Goal: Task Accomplishment & Management: Use online tool/utility

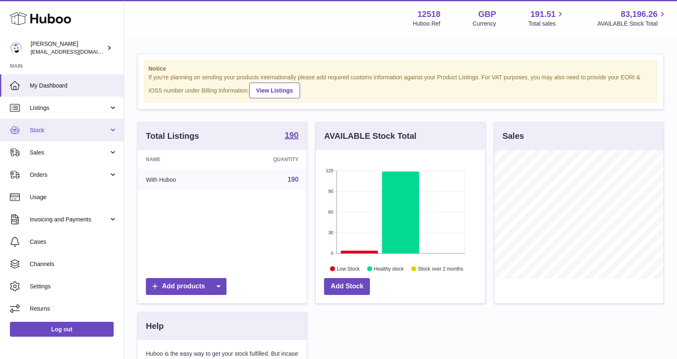
click at [44, 129] on span "Stock" at bounding box center [69, 130] width 79 height 8
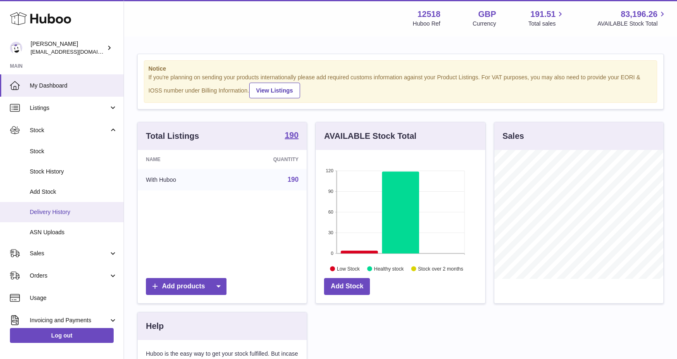
click at [51, 211] on span "Delivery History" at bounding box center [74, 212] width 88 height 8
click at [51, 212] on span "Delivery History" at bounding box center [74, 212] width 88 height 8
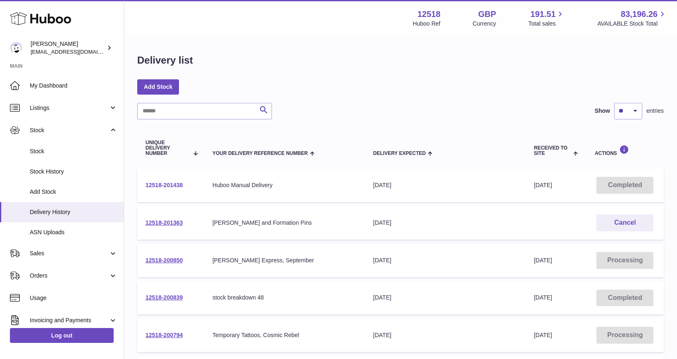
click at [168, 184] on link "12518-201438" at bounding box center [164, 185] width 37 height 7
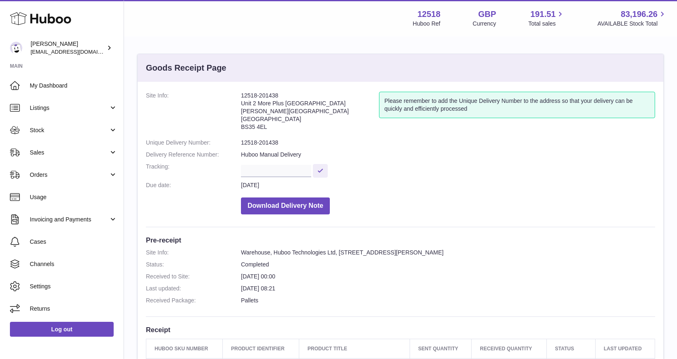
drag, startPoint x: 267, startPoint y: 128, endPoint x: 240, endPoint y: 106, distance: 34.4
click at [240, 104] on dl "Site Info: 12518-201438 Unit 2 More Plus Central Park Hudson Ave Severn Beach B…" at bounding box center [400, 155] width 509 height 127
drag, startPoint x: 274, startPoint y: 128, endPoint x: 240, endPoint y: 105, distance: 40.8
click at [240, 105] on dl "Site Info: 12518-201438 Unit 2 More Plus Central Park Hudson Ave Severn Beach B…" at bounding box center [400, 155] width 509 height 127
drag, startPoint x: 241, startPoint y: 103, endPoint x: 251, endPoint y: 115, distance: 15.8
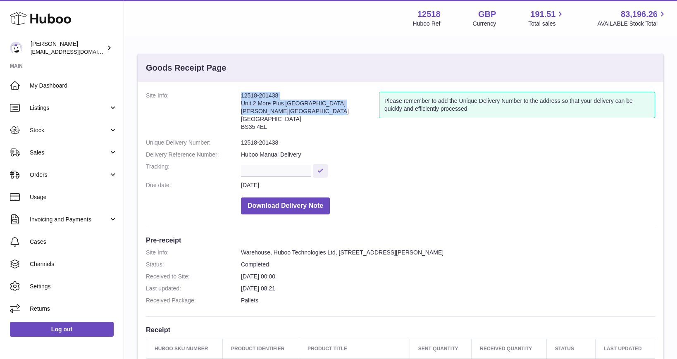
click at [251, 115] on dl "Site Info: 12518-201438 Unit 2 More Plus Central Park Hudson Ave Severn Beach B…" at bounding box center [400, 155] width 509 height 127
drag, startPoint x: 273, startPoint y: 129, endPoint x: 241, endPoint y: 107, distance: 38.8
click at [241, 106] on address "12518-201438 Unit 2 More Plus Central Park Hudson Ave Severn Beach BS35 4EL" at bounding box center [310, 113] width 138 height 43
copy address "Unit 2 More Plus Central Park Hudson Ave Severn Beach BS35 4EL"
drag, startPoint x: 237, startPoint y: 22, endPoint x: 208, endPoint y: 41, distance: 35.0
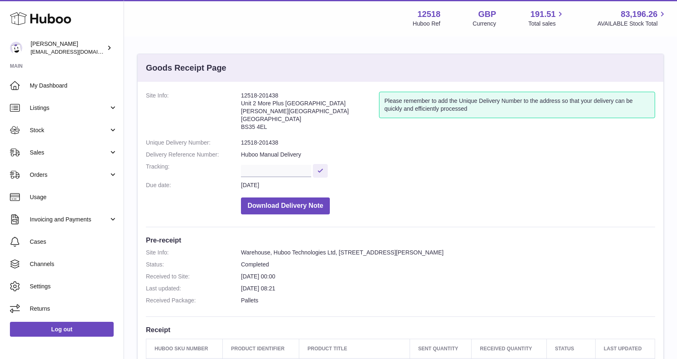
click at [237, 22] on div "Menu Huboo 12518 Huboo Ref GBP Currency 191.51 Total sales 83,196.26 AVAILABLE …" at bounding box center [400, 18] width 533 height 19
click at [58, 83] on span "My Dashboard" at bounding box center [74, 86] width 88 height 8
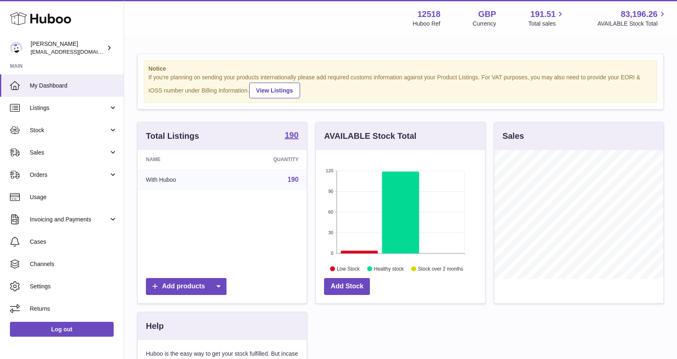
scroll to position [129, 169]
click at [52, 152] on span "Sales" at bounding box center [69, 153] width 79 height 8
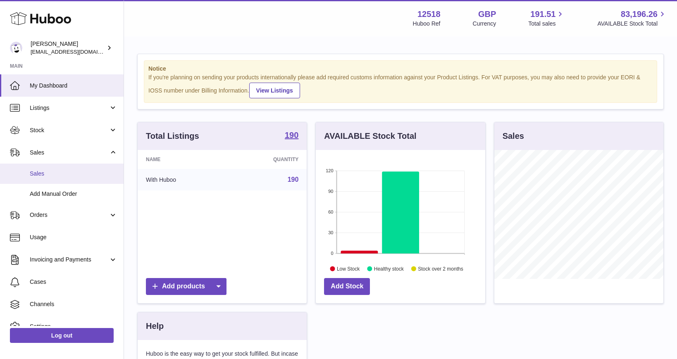
click at [44, 173] on span "Sales" at bounding box center [74, 174] width 88 height 8
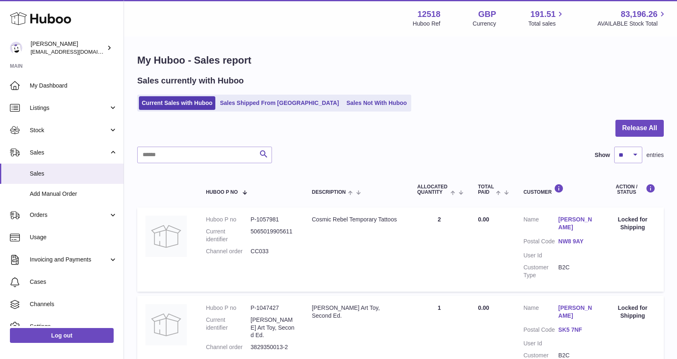
click at [567, 128] on div at bounding box center [400, 133] width 527 height 27
click at [51, 86] on span "My Dashboard" at bounding box center [74, 86] width 88 height 8
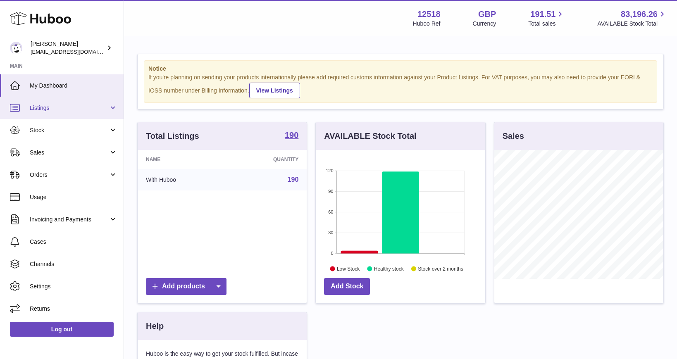
scroll to position [129, 169]
click at [55, 108] on span "Listings" at bounding box center [69, 108] width 79 height 8
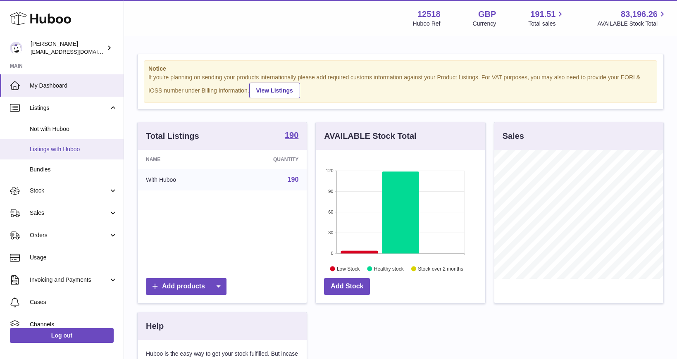
click at [51, 149] on span "Listings with Huboo" at bounding box center [74, 150] width 88 height 8
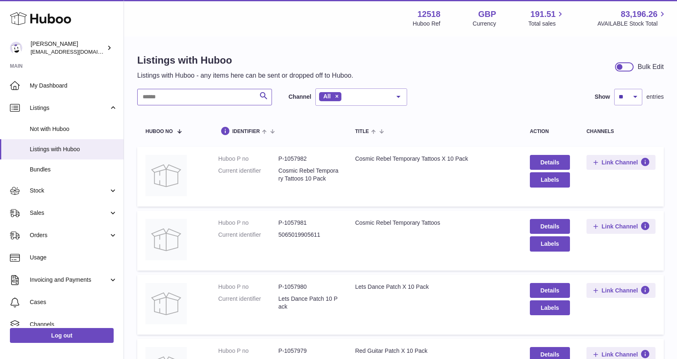
click at [168, 98] on input "text" at bounding box center [204, 97] width 135 height 17
type input "*****"
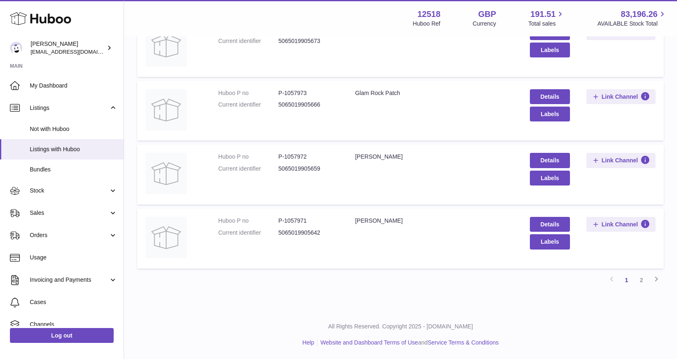
click at [643, 278] on link "2" at bounding box center [641, 280] width 15 height 15
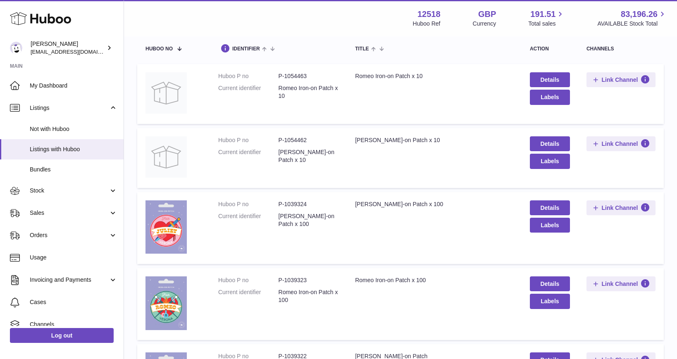
scroll to position [82, 0]
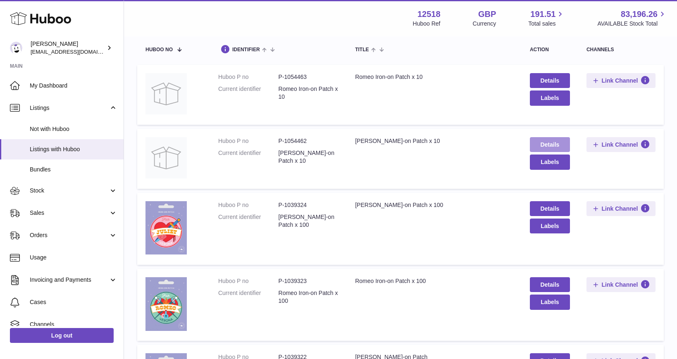
click at [550, 143] on link "Details" at bounding box center [550, 144] width 40 height 15
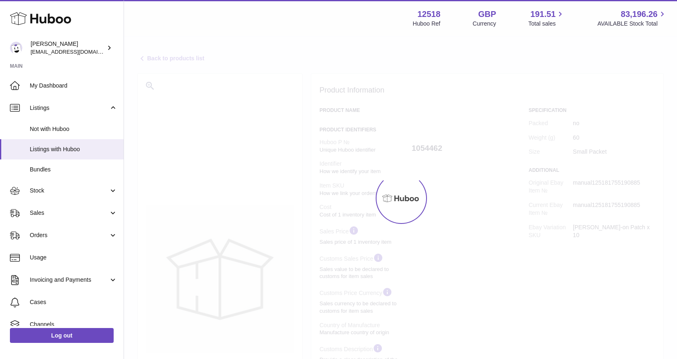
select select "**"
select select "****"
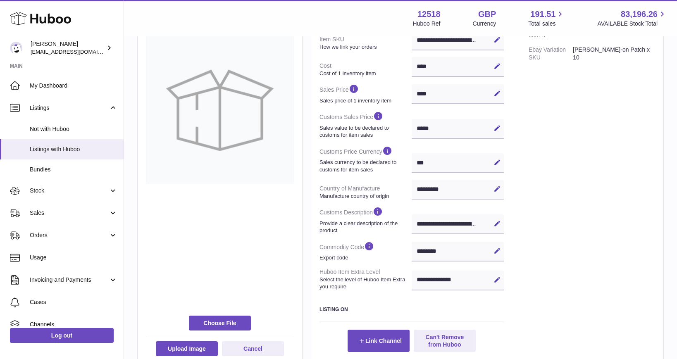
scroll to position [176, 0]
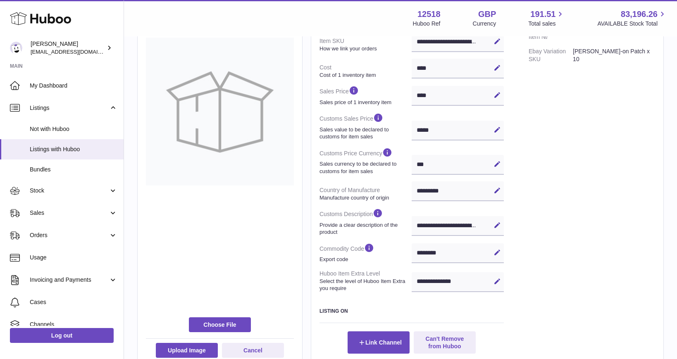
click at [434, 253] on div "******** Edit Cancel Save" at bounding box center [458, 253] width 92 height 20
click at [497, 252] on icon at bounding box center [497, 252] width 7 height 7
drag, startPoint x: 448, startPoint y: 253, endPoint x: 401, endPoint y: 252, distance: 47.1
click at [401, 252] on dl "**********" at bounding box center [412, 138] width 184 height 315
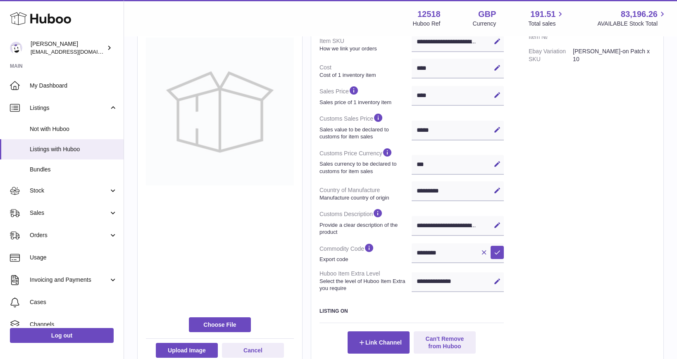
click at [231, 270] on div at bounding box center [220, 112] width 148 height 412
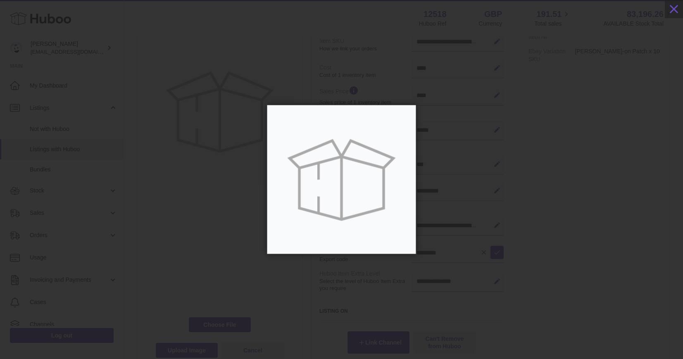
click at [590, 157] on div at bounding box center [341, 180] width 683 height 310
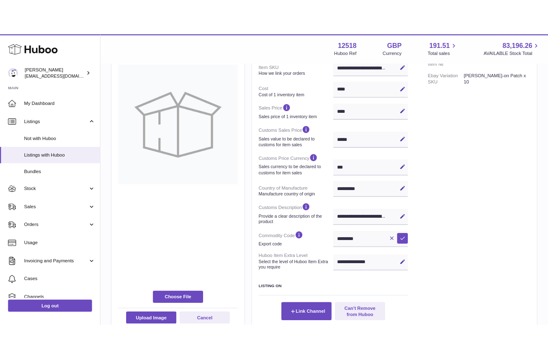
scroll to position [235, 0]
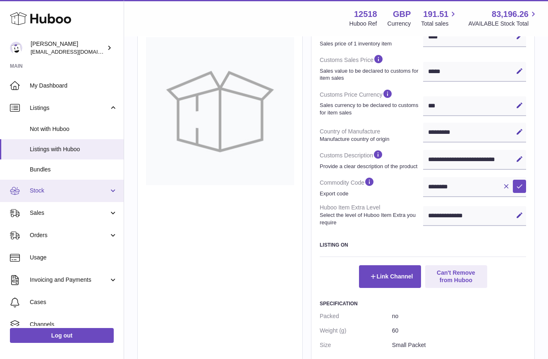
drag, startPoint x: 51, startPoint y: 189, endPoint x: 48, endPoint y: 193, distance: 5.2
click at [50, 189] on span "Stock" at bounding box center [69, 191] width 79 height 8
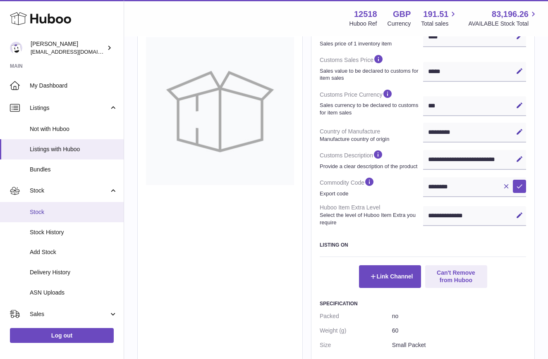
click at [43, 214] on span "Stock" at bounding box center [74, 212] width 88 height 8
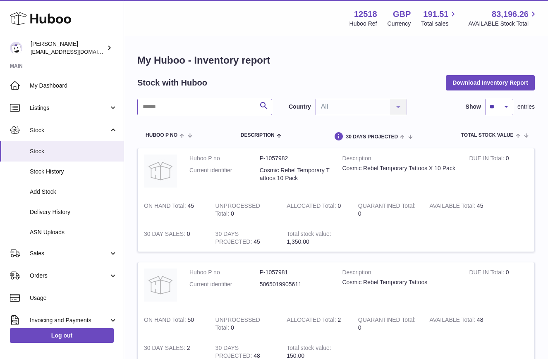
click at [162, 107] on input "text" at bounding box center [204, 107] width 135 height 17
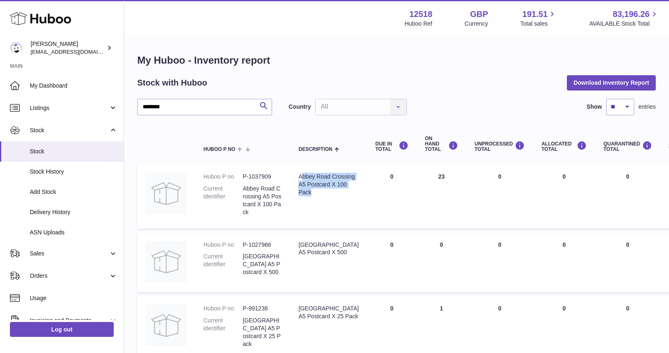
drag, startPoint x: 321, startPoint y: 200, endPoint x: 310, endPoint y: 181, distance: 22.4
click at [301, 177] on div "Abbey Road Crossing A5 Postcard X 100 Pack" at bounding box center [328, 185] width 60 height 24
drag, startPoint x: 429, startPoint y: 178, endPoint x: 410, endPoint y: 177, distance: 18.6
click at [417, 176] on td "ON HAND Total 23" at bounding box center [442, 197] width 50 height 64
click at [471, 206] on td "UNPROCESSED Total 0" at bounding box center [499, 197] width 67 height 64
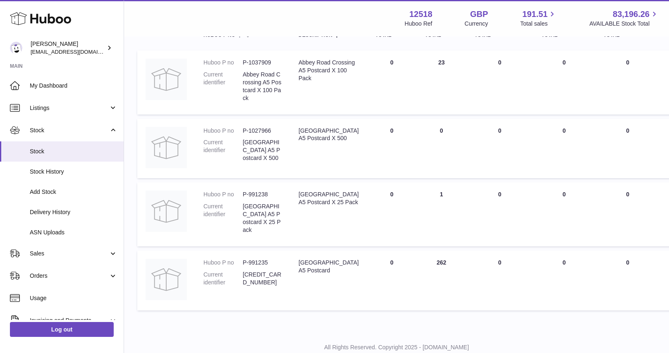
scroll to position [114, 0]
drag, startPoint x: 436, startPoint y: 261, endPoint x: 398, endPoint y: 268, distance: 38.6
click at [417, 261] on td "ON HAND Total 262" at bounding box center [442, 281] width 50 height 60
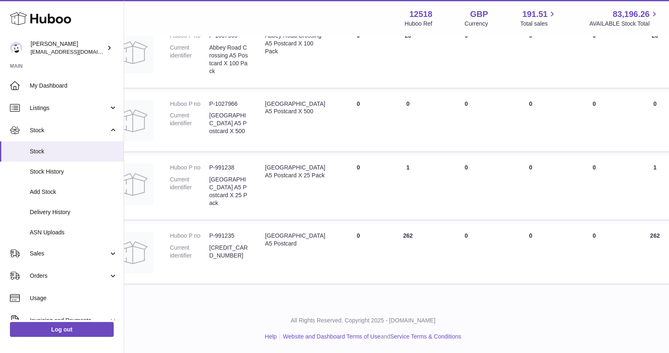
scroll to position [141, 0]
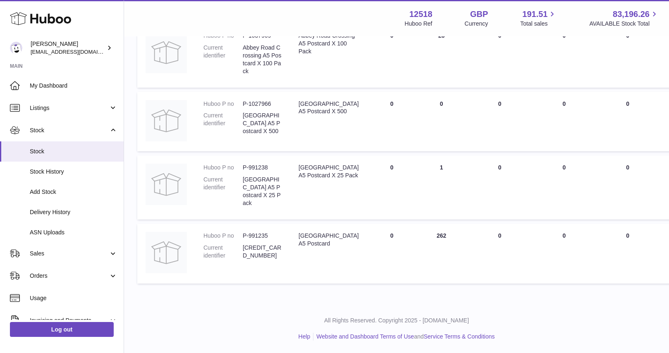
drag, startPoint x: 578, startPoint y: 299, endPoint x: 582, endPoint y: 296, distance: 5.0
click at [554, 299] on div "My Huboo - Inventory report Stock with Huboo Download Inventory Report ********…" at bounding box center [396, 100] width 545 height 408
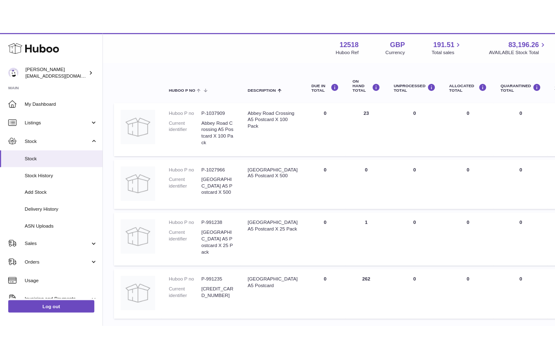
scroll to position [0, 0]
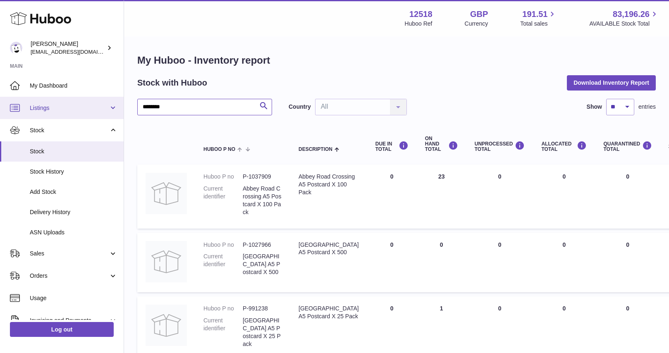
drag, startPoint x: 169, startPoint y: 107, endPoint x: 86, endPoint y: 98, distance: 84.0
click at [92, 103] on div "Huboo [PERSON_NAME] [EMAIL_ADDRESS][DOMAIN_NAME] Main My Dashboard Listings Not…" at bounding box center [334, 247] width 669 height 494
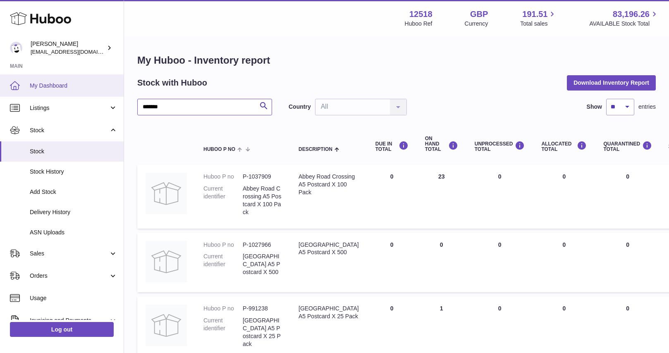
type input "*******"
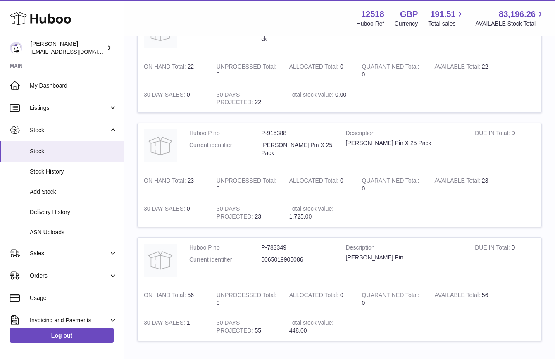
scroll to position [367, 0]
click at [381, 184] on strong "QUARANTINED Total" at bounding box center [390, 182] width 57 height 9
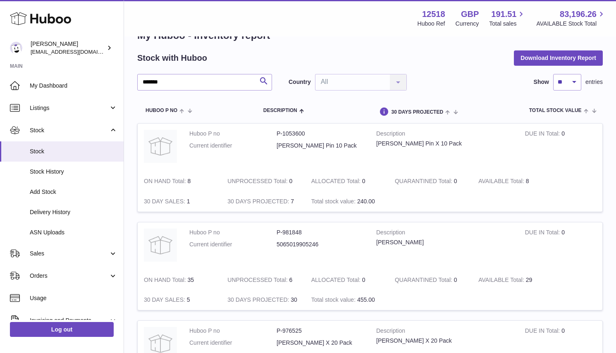
scroll to position [4, 0]
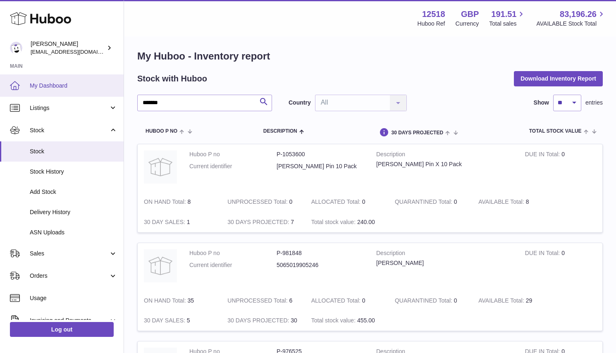
click at [56, 81] on link "My Dashboard" at bounding box center [62, 85] width 124 height 22
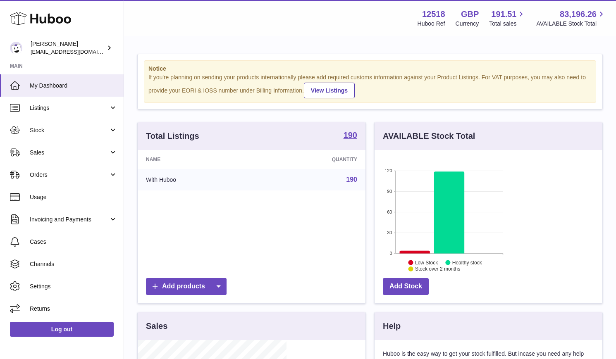
scroll to position [129, 149]
click at [41, 132] on span "Stock" at bounding box center [69, 130] width 79 height 8
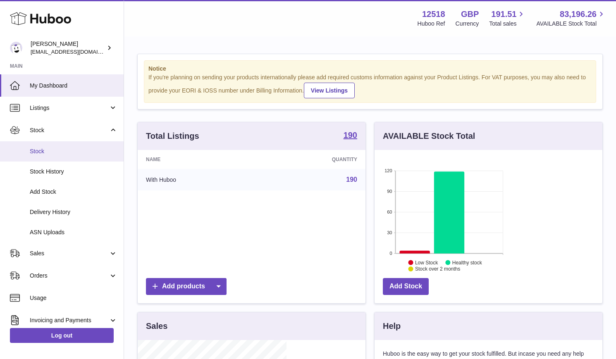
click at [48, 151] on span "Stock" at bounding box center [74, 152] width 88 height 8
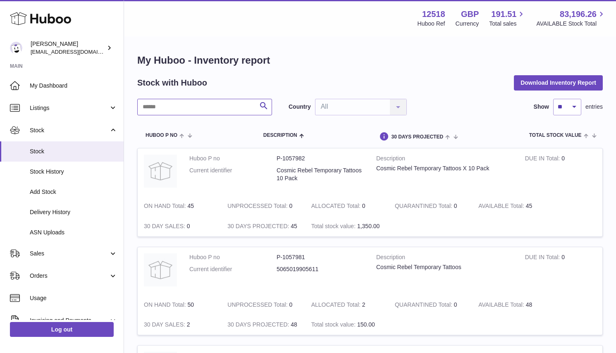
click at [213, 106] on input "text" at bounding box center [204, 107] width 135 height 17
drag, startPoint x: 428, startPoint y: 177, endPoint x: 408, endPoint y: 177, distance: 19.4
click at [221, 196] on td "ON HAND Total 2" at bounding box center [180, 206] width 84 height 20
drag, startPoint x: 429, startPoint y: 239, endPoint x: 413, endPoint y: 239, distance: 16.1
click at [394, 247] on tr "Huboo P no P-1052793 Current identifier Anne-10-Box Description Anne Boleyn Art…" at bounding box center [369, 291] width 465 height 89
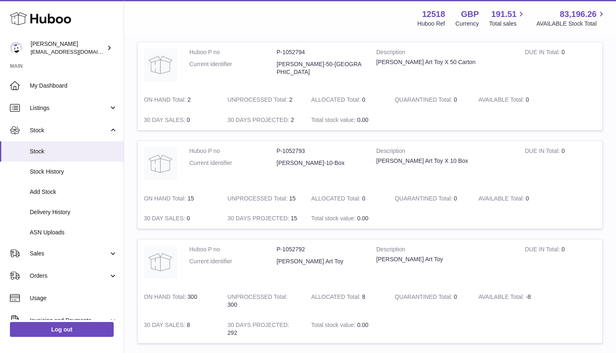
scroll to position [105, 0]
drag, startPoint x: 431, startPoint y: 198, endPoint x: 391, endPoint y: 200, distance: 39.7
click at [393, 240] on tr "Huboo P no P-1052792 Current identifier Anne Boleyn Art Toy Description Anne Bo…" at bounding box center [369, 292] width 465 height 104
click at [221, 288] on td "ON HAND Total 300" at bounding box center [180, 302] width 84 height 28
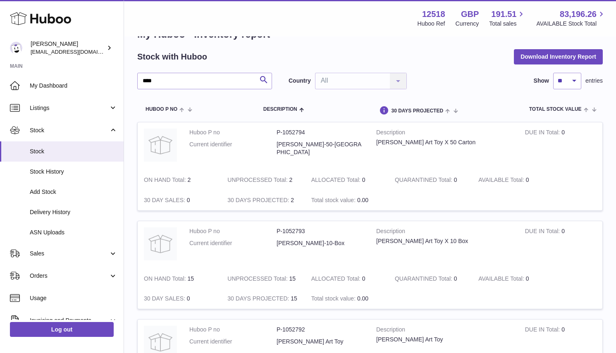
scroll to position [0, 0]
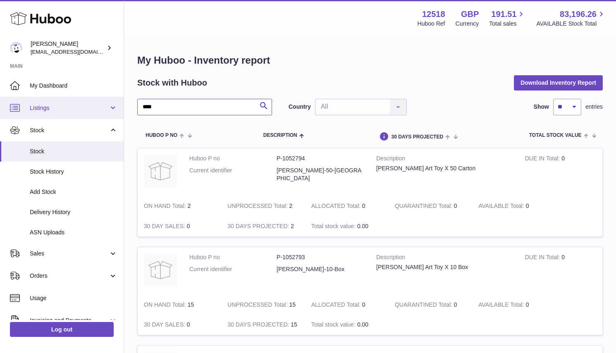
drag, startPoint x: 158, startPoint y: 109, endPoint x: 113, endPoint y: 110, distance: 44.7
paste input "*****"
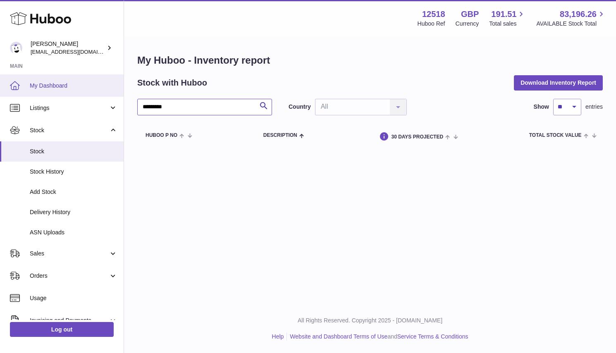
drag, startPoint x: 136, startPoint y: 105, endPoint x: 101, endPoint y: 83, distance: 41.4
click at [108, 101] on div "Huboo Caitlin Derer caitlin@fancylamp.co Main My Dashboard Listings Not with Hu…" at bounding box center [308, 176] width 616 height 353
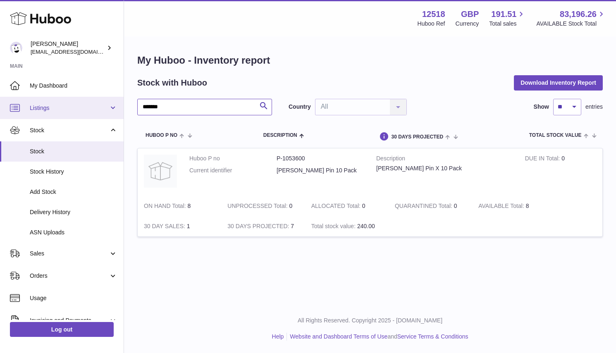
drag, startPoint x: 166, startPoint y: 107, endPoint x: 111, endPoint y: 110, distance: 54.6
click at [113, 110] on div "Huboo Caitlin Derer caitlin@fancylamp.co Main My Dashboard Listings Not with Hu…" at bounding box center [308, 176] width 616 height 353
paste input "*"
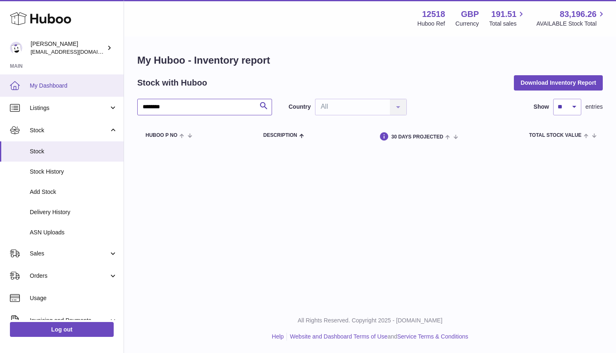
drag, startPoint x: 141, startPoint y: 105, endPoint x: 113, endPoint y: 88, distance: 32.8
click at [122, 105] on div "Huboo Caitlin Derer caitlin@fancylamp.co Main My Dashboard Listings Not with Hu…" at bounding box center [308, 176] width 616 height 353
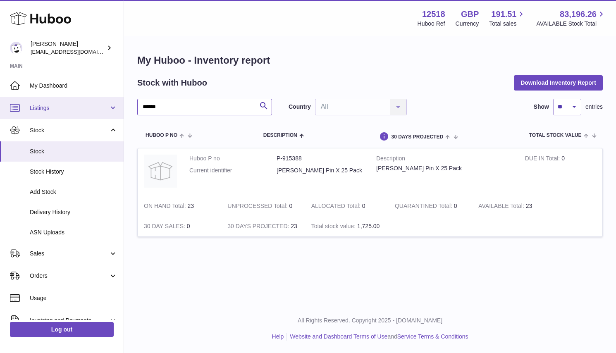
drag, startPoint x: 148, startPoint y: 107, endPoint x: 110, endPoint y: 110, distance: 38.2
click at [103, 111] on div "Huboo Caitlin Derer caitlin@fancylamp.co Main My Dashboard Listings Not with Hu…" at bounding box center [308, 176] width 616 height 353
paste input "********"
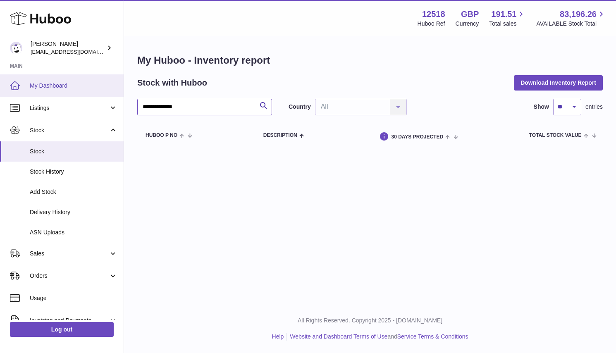
drag, startPoint x: 168, startPoint y: 108, endPoint x: 91, endPoint y: 86, distance: 80.3
click at [90, 103] on div "**********" at bounding box center [308, 176] width 616 height 353
type input "******"
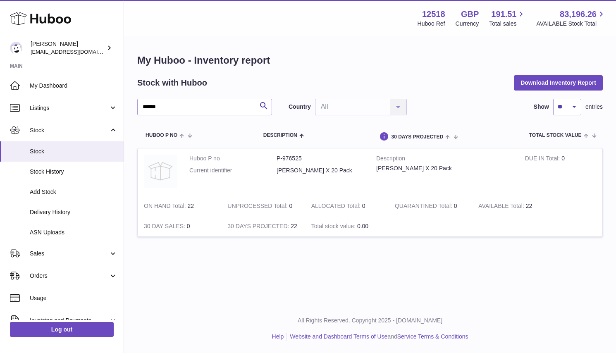
click at [177, 188] on img at bounding box center [160, 171] width 33 height 33
click at [53, 210] on span "Delivery History" at bounding box center [74, 212] width 88 height 8
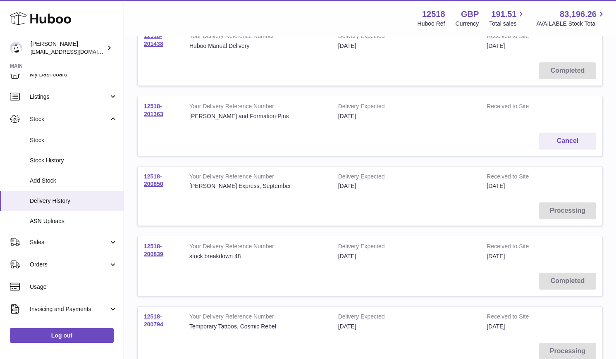
scroll to position [138, 0]
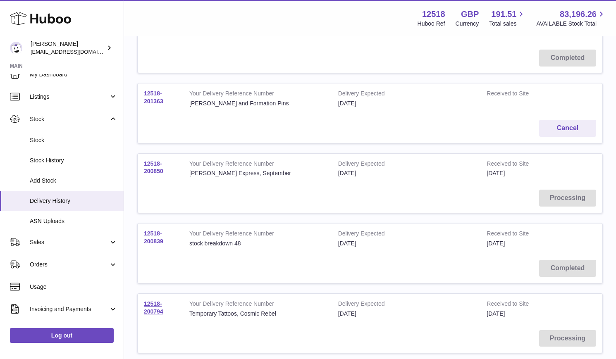
click at [163, 160] on link "12518-200850" at bounding box center [153, 167] width 19 height 14
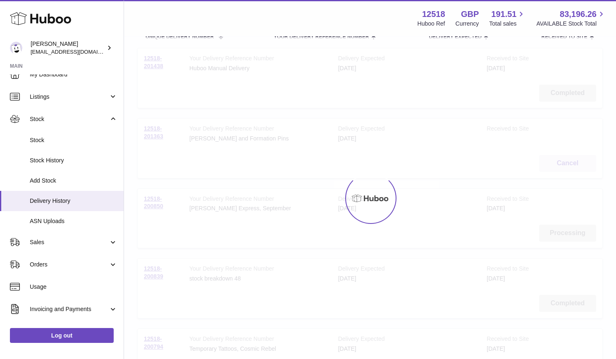
scroll to position [37, 0]
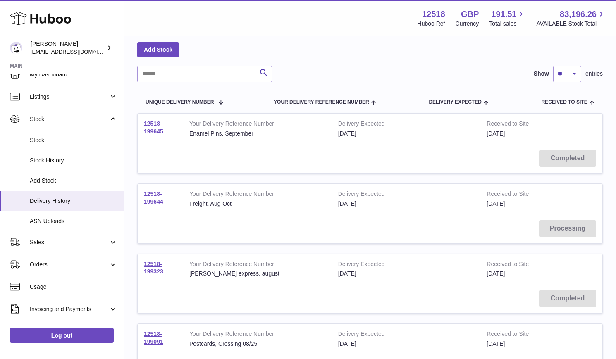
click at [163, 191] on link "12518-199644" at bounding box center [153, 198] width 19 height 14
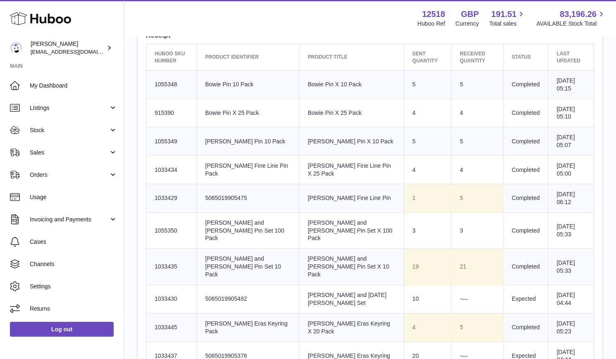
scroll to position [318, 0]
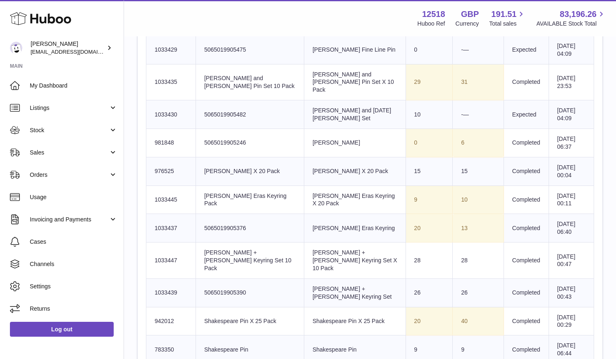
scroll to position [1265, 0]
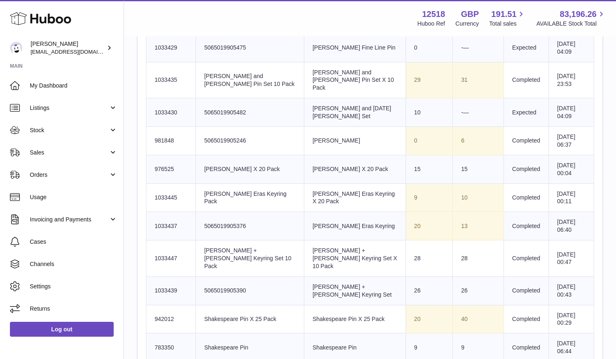
drag, startPoint x: 320, startPoint y: 160, endPoint x: 494, endPoint y: 168, distance: 174.6
click at [495, 167] on tr "Huboo SKU Number 976525 Client Identifier Freddie Keychain X 20 Pack Product ti…" at bounding box center [370, 169] width 448 height 29
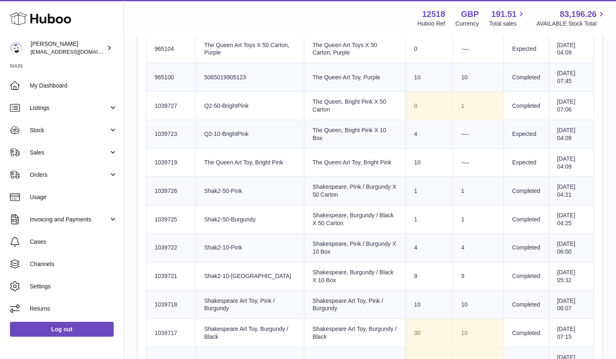
scroll to position [0, 0]
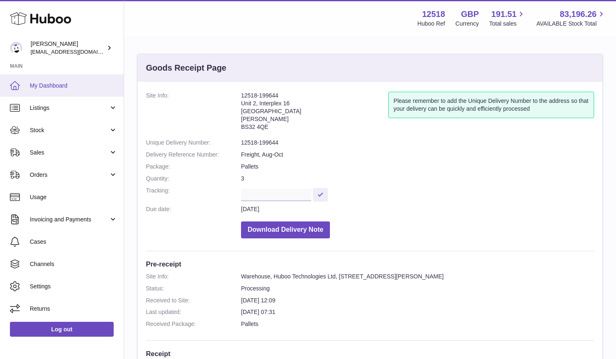
click at [56, 86] on span "My Dashboard" at bounding box center [74, 86] width 88 height 8
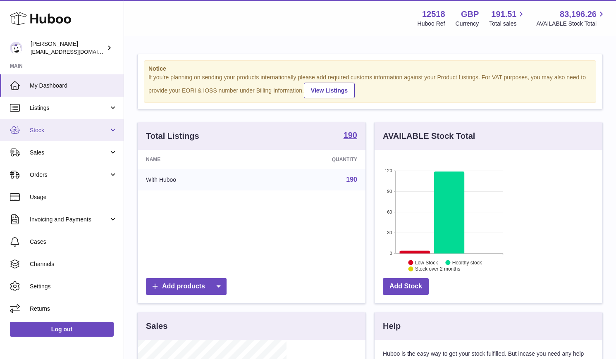
scroll to position [129, 149]
click at [46, 131] on span "Stock" at bounding box center [69, 130] width 79 height 8
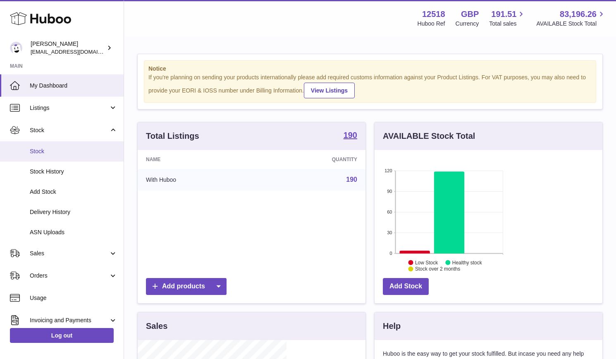
click at [50, 151] on span "Stock" at bounding box center [74, 152] width 88 height 8
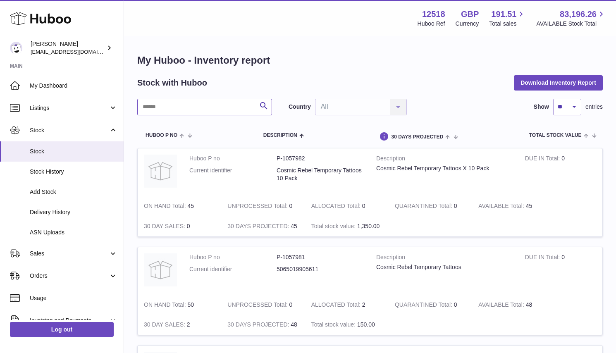
drag, startPoint x: 183, startPoint y: 107, endPoint x: 239, endPoint y: 69, distance: 67.2
click at [180, 107] on input "text" at bounding box center [204, 107] width 135 height 17
paste input "******"
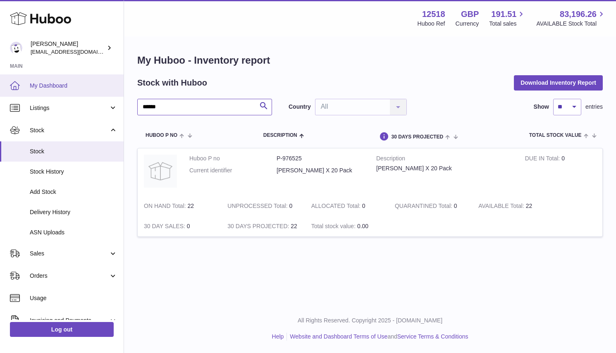
drag, startPoint x: 137, startPoint y: 103, endPoint x: 110, endPoint y: 95, distance: 27.9
click at [113, 102] on div "Huboo [PERSON_NAME] [EMAIL_ADDRESS][DOMAIN_NAME] Main My Dashboard Listings Not…" at bounding box center [308, 176] width 616 height 353
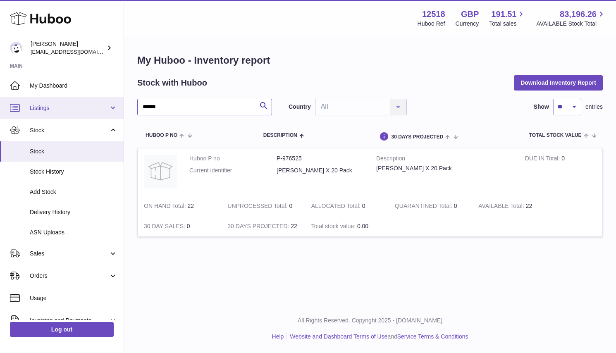
drag, startPoint x: 183, startPoint y: 108, endPoint x: 103, endPoint y: 99, distance: 80.7
click at [106, 100] on div "Huboo [PERSON_NAME] [EMAIL_ADDRESS][DOMAIN_NAME] Main My Dashboard Listings Not…" at bounding box center [308, 176] width 616 height 353
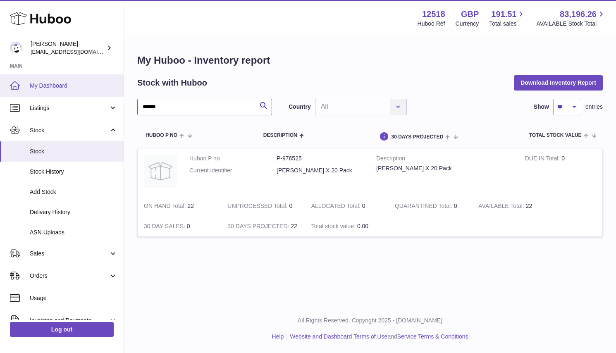
paste input "**"
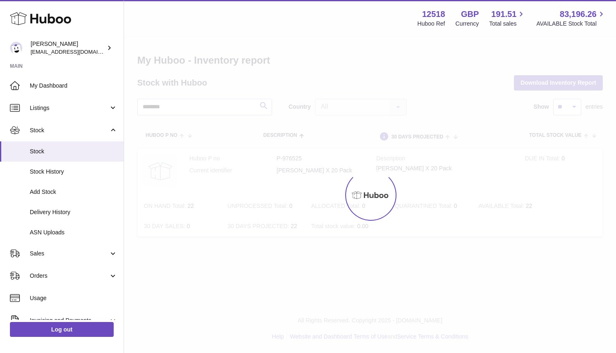
click at [149, 107] on div at bounding box center [370, 195] width 492 height 316
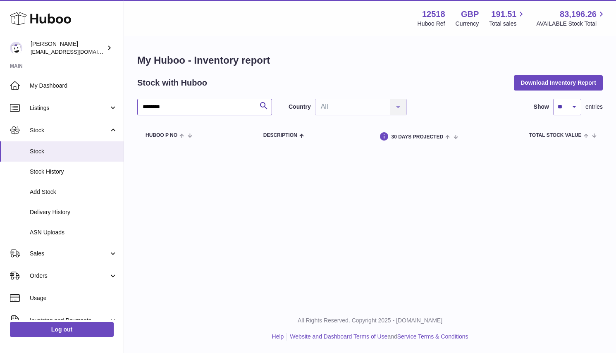
drag, startPoint x: 150, startPoint y: 107, endPoint x: 124, endPoint y: 97, distance: 27.4
click at [128, 99] on div "My Huboo - Inventory report Stock with Huboo Download Inventory Report ********…" at bounding box center [370, 100] width 492 height 127
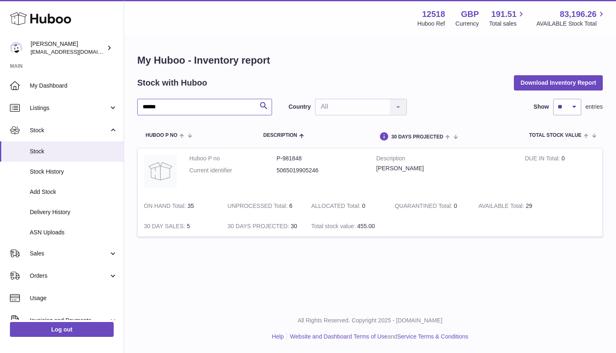
drag, startPoint x: 160, startPoint y: 102, endPoint x: 165, endPoint y: 104, distance: 5.5
click at [113, 96] on div "Huboo [PERSON_NAME] [EMAIL_ADDRESS][DOMAIN_NAME] Main My Dashboard Listings Not…" at bounding box center [308, 176] width 616 height 353
drag, startPoint x: 165, startPoint y: 103, endPoint x: 91, endPoint y: 86, distance: 76.2
click at [88, 94] on div "Huboo [PERSON_NAME] [EMAIL_ADDRESS][DOMAIN_NAME] Main My Dashboard Listings Not…" at bounding box center [308, 176] width 616 height 353
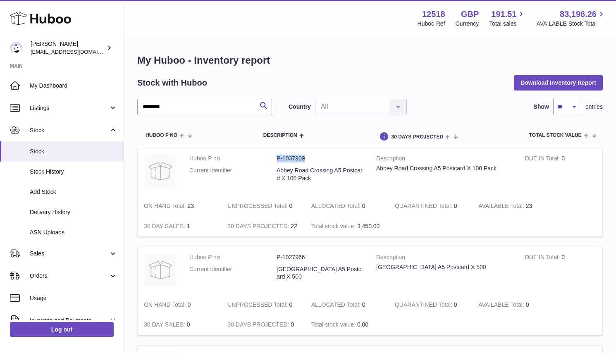
drag, startPoint x: 270, startPoint y: 175, endPoint x: 243, endPoint y: 173, distance: 26.9
click at [277, 162] on dd "P-1037909" at bounding box center [320, 159] width 87 height 8
copy dd "P-1037909"
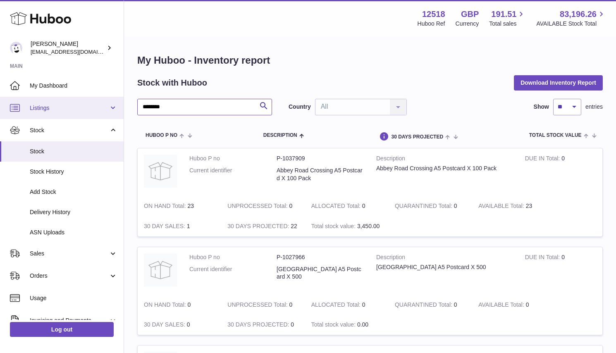
drag, startPoint x: 181, startPoint y: 106, endPoint x: 125, endPoint y: 77, distance: 63.1
click at [112, 99] on div "Huboo Caitlin Derer caitlin@fancylamp.co Main My Dashboard Listings Not with Hu…" at bounding box center [308, 308] width 616 height 616
paste input "text"
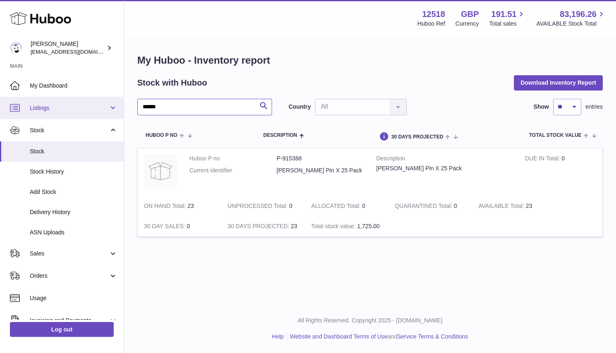
drag, startPoint x: 152, startPoint y: 106, endPoint x: 112, endPoint y: 105, distance: 40.1
click at [110, 104] on div "Huboo Caitlin Derer caitlin@fancylamp.co Main My Dashboard Listings Not with Hu…" at bounding box center [308, 176] width 616 height 353
paste input "text"
drag, startPoint x: 177, startPoint y: 109, endPoint x: 114, endPoint y: 112, distance: 62.5
click at [98, 113] on div "Huboo Caitlin Derer caitlin@fancylamp.co Main My Dashboard Listings Not with Hu…" at bounding box center [308, 176] width 616 height 353
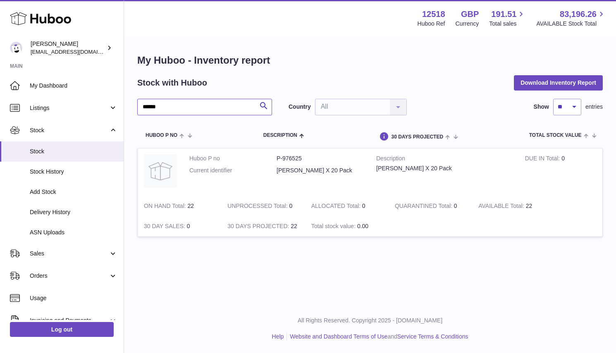
drag, startPoint x: 154, startPoint y: 103, endPoint x: 125, endPoint y: 101, distance: 29.0
click at [125, 101] on div "My Huboo - Inventory report Stock with Huboo Download Inventory Report ****** S…" at bounding box center [370, 150] width 492 height 226
paste input "text"
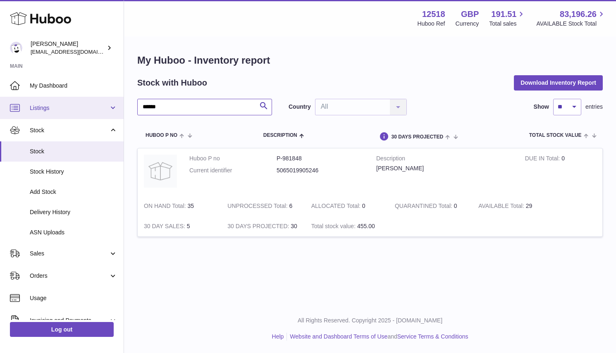
drag, startPoint x: 155, startPoint y: 109, endPoint x: 104, endPoint y: 109, distance: 50.8
click at [104, 109] on div "Huboo Caitlin Derer caitlin@fancylamp.co Main My Dashboard Listings Not with Hu…" at bounding box center [308, 176] width 616 height 353
paste input "*"
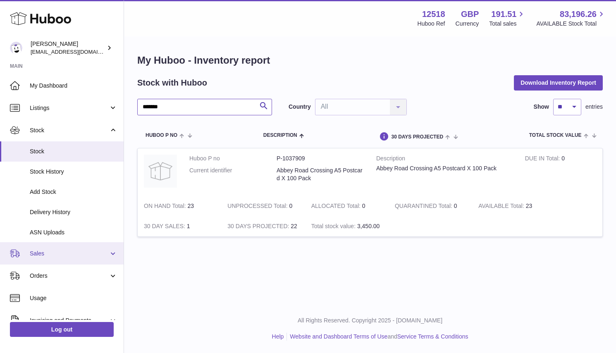
type input "*******"
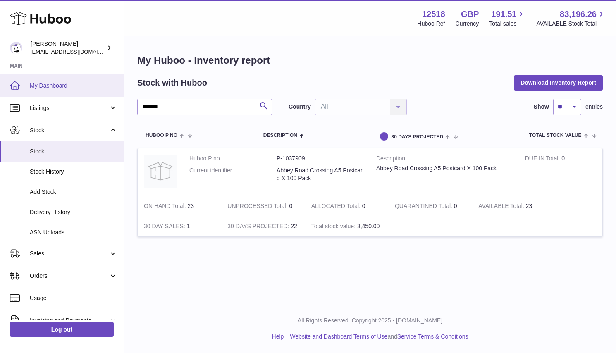
click at [43, 84] on span "My Dashboard" at bounding box center [74, 86] width 88 height 8
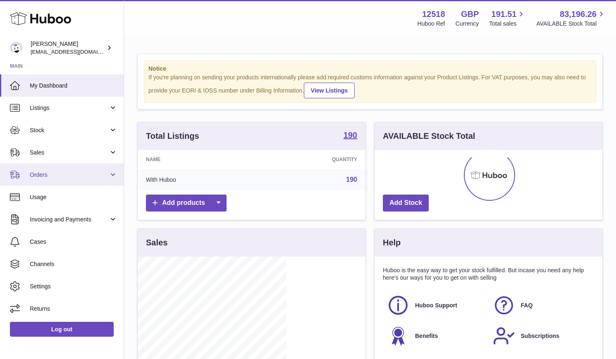
scroll to position [129, 149]
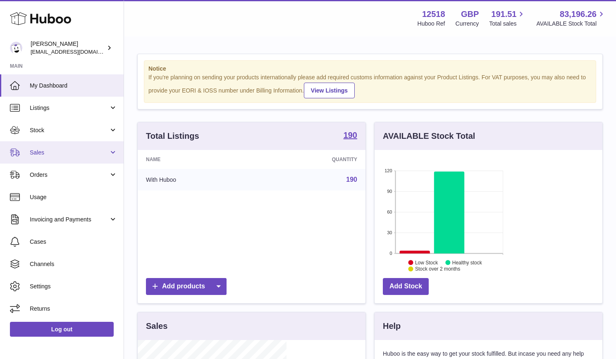
click at [62, 154] on span "Sales" at bounding box center [69, 153] width 79 height 8
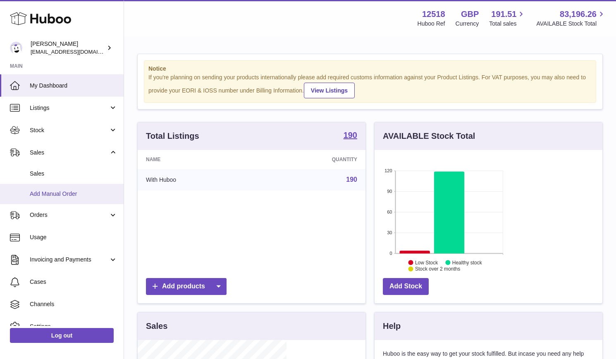
click at [49, 195] on span "Add Manual Order" at bounding box center [74, 194] width 88 height 8
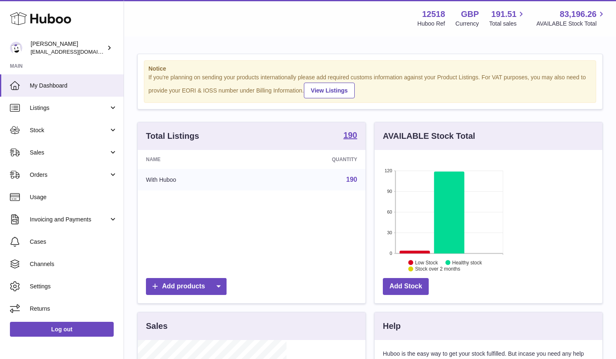
scroll to position [129, 149]
click at [66, 180] on link "Orders" at bounding box center [62, 175] width 124 height 22
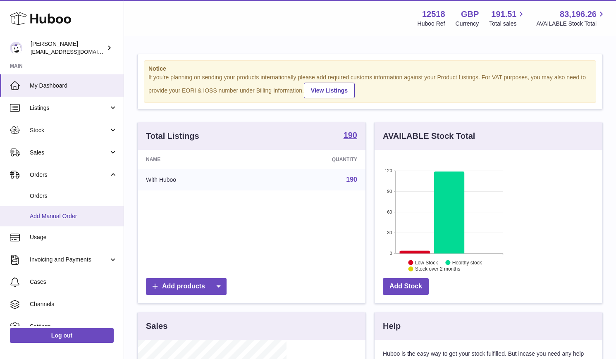
click at [50, 216] on span "Add Manual Order" at bounding box center [74, 216] width 88 height 8
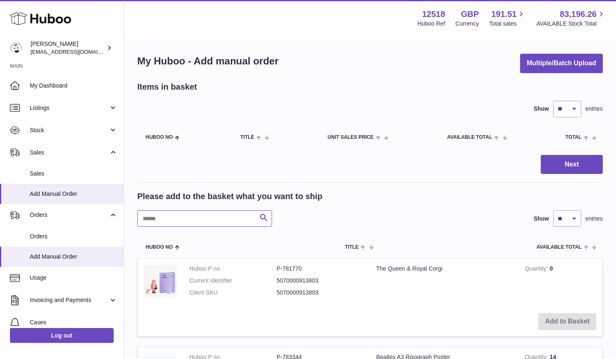
click at [169, 227] on input "text" at bounding box center [204, 218] width 135 height 17
type input "****"
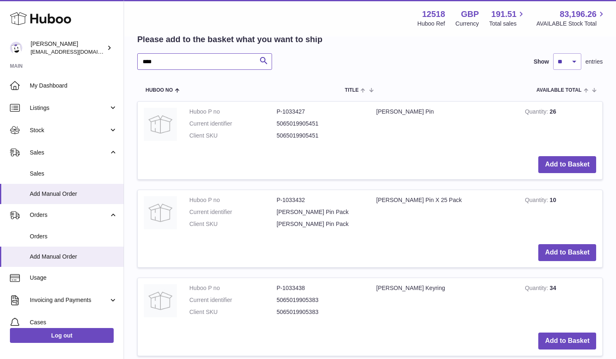
scroll to position [159, 0]
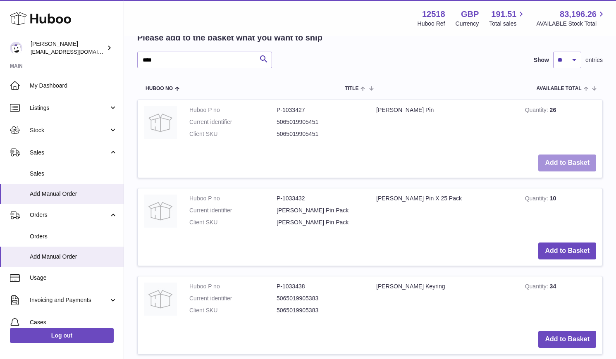
click at [566, 155] on button "Add to Basket" at bounding box center [567, 163] width 58 height 17
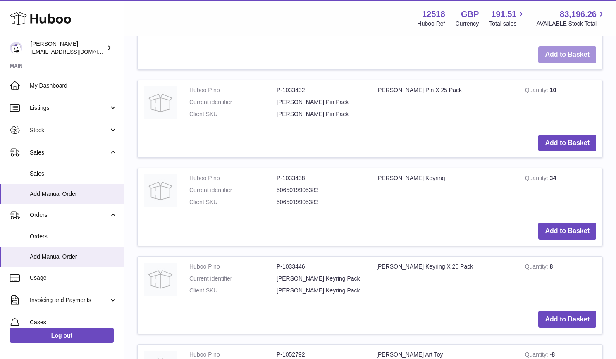
scroll to position [359, 0]
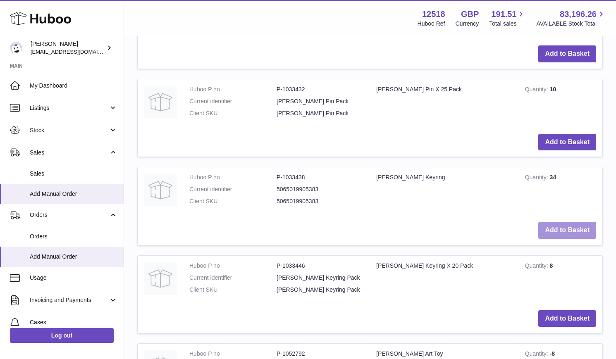
click at [551, 222] on button "Add to Basket" at bounding box center [567, 230] width 58 height 17
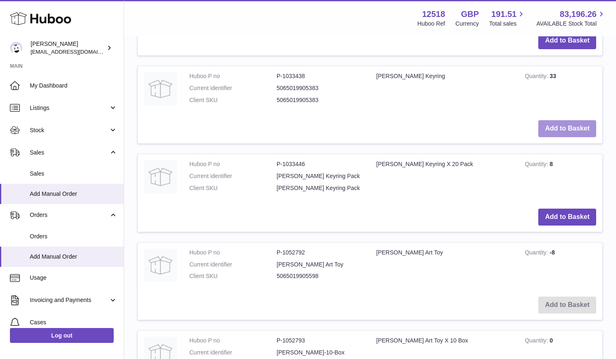
scroll to position [551, 0]
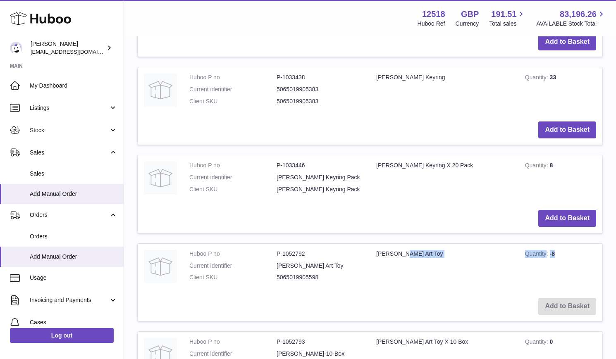
drag, startPoint x: 324, startPoint y: 141, endPoint x: 522, endPoint y: 149, distance: 198.2
click at [528, 243] on tr "Huboo P no P-1052792 Current identifier Anne Boleyn Art Toy Client SKU 50650199…" at bounding box center [369, 282] width 465 height 78
click at [519, 244] on td "Quantity -8" at bounding box center [561, 268] width 84 height 48
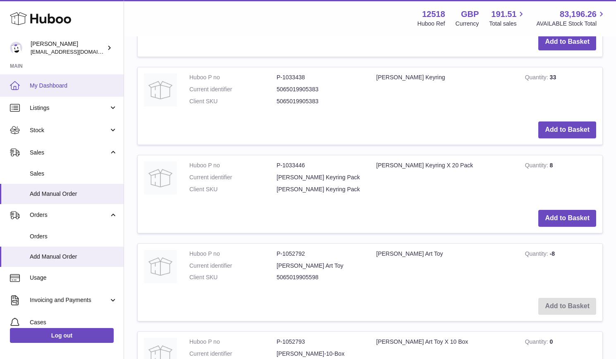
click at [54, 88] on span "My Dashboard" at bounding box center [74, 86] width 88 height 8
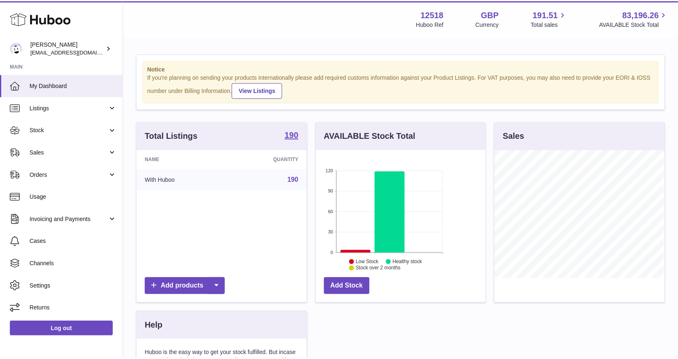
scroll to position [413250, 413210]
